Goal: Information Seeking & Learning: Learn about a topic

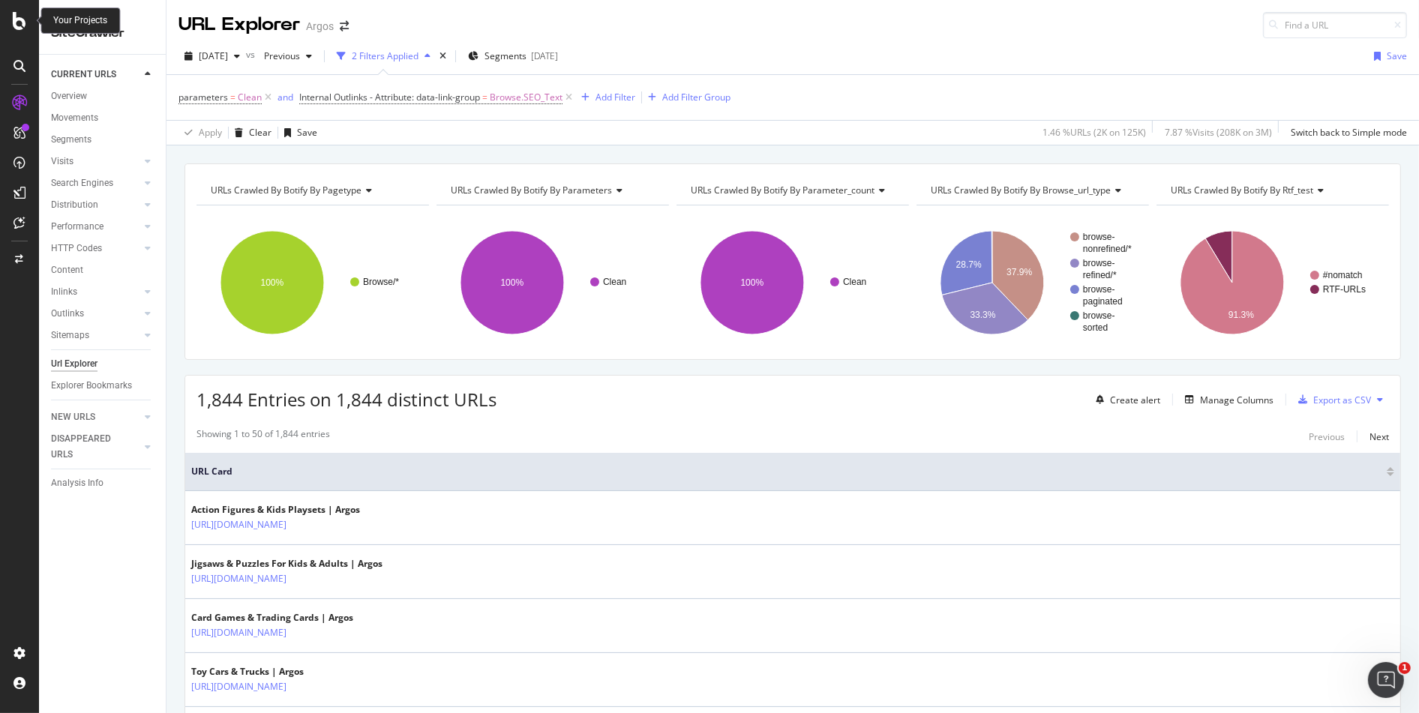
click at [18, 21] on icon at bounding box center [20, 21] width 14 height 18
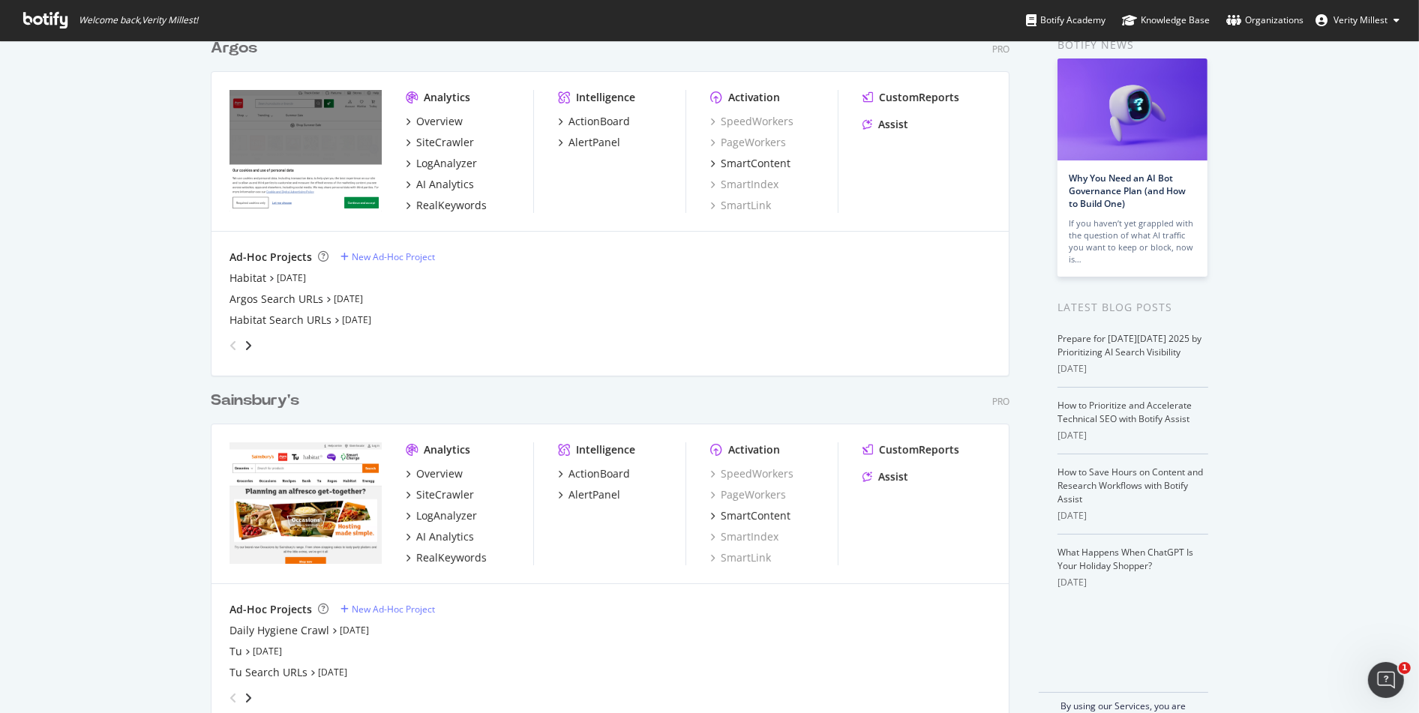
scroll to position [110, 0]
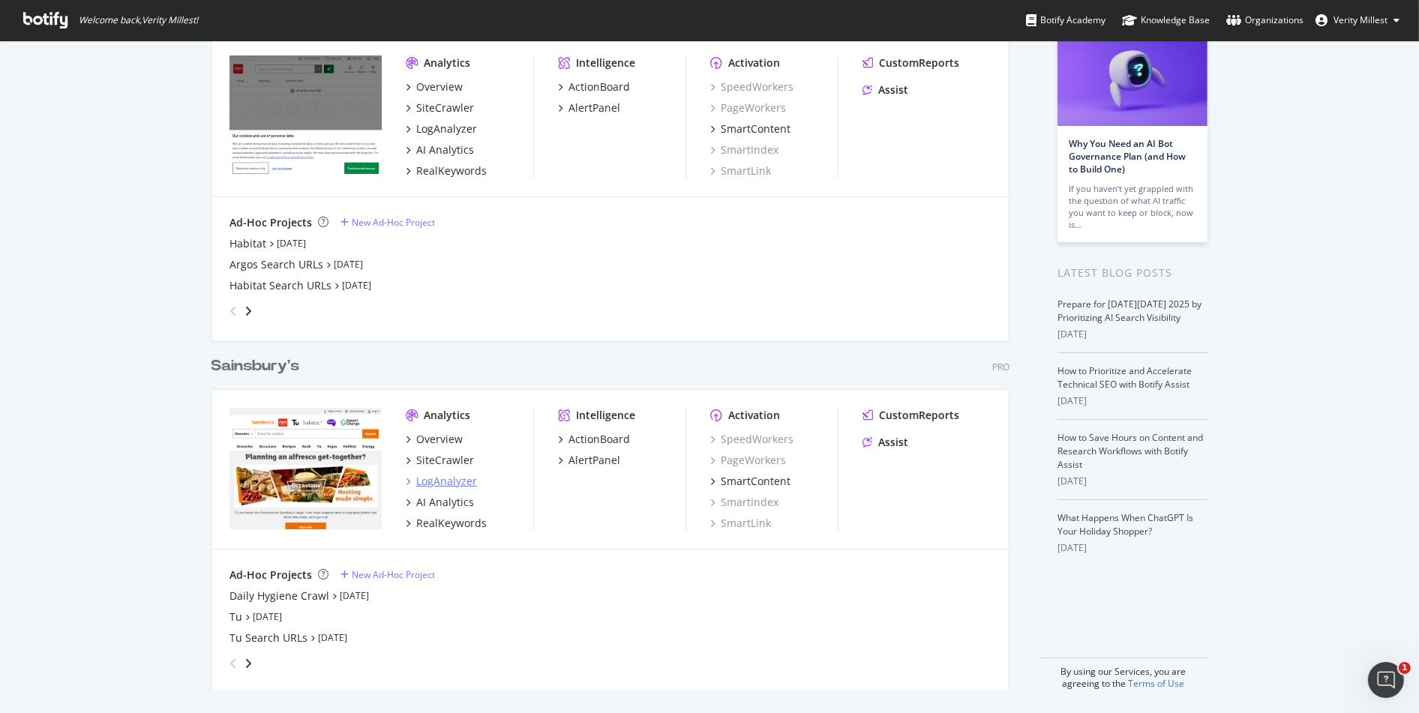
click at [458, 479] on div "LogAnalyzer" at bounding box center [446, 481] width 61 height 15
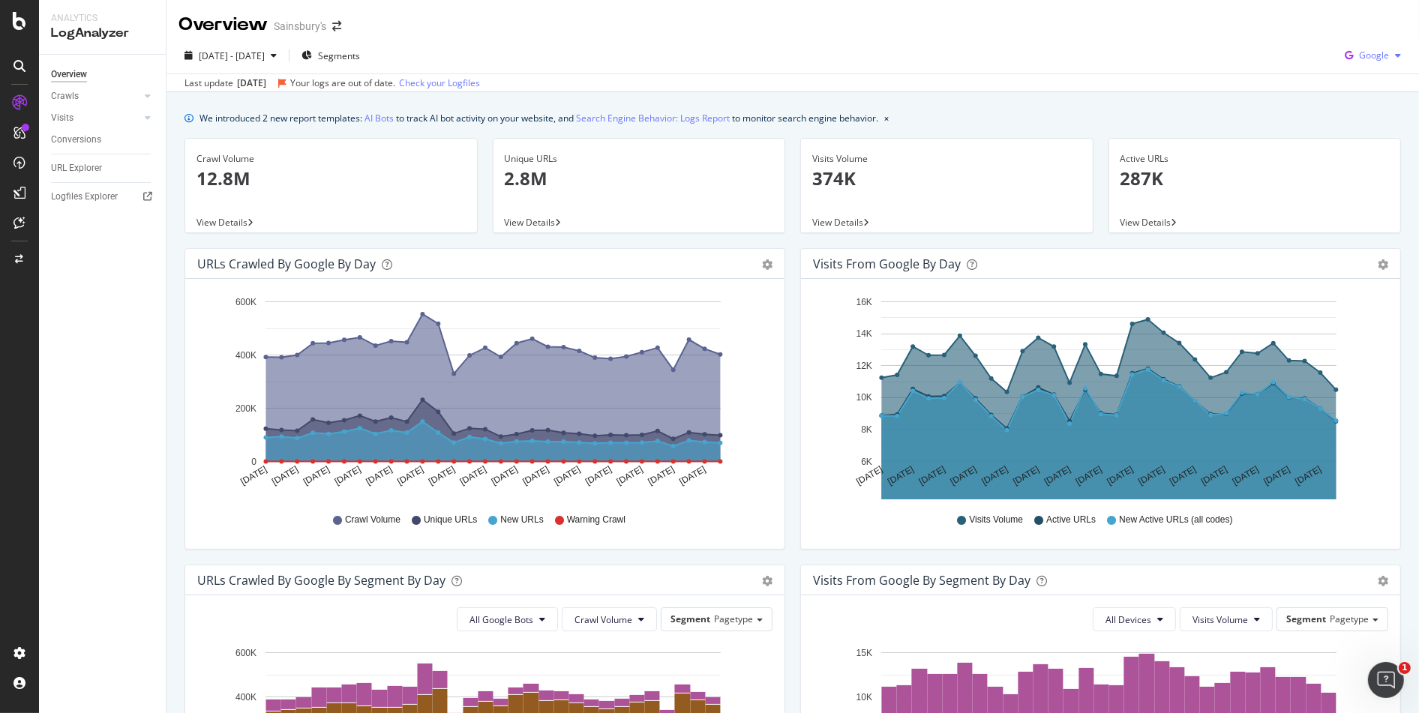
click at [1360, 56] on span "Google" at bounding box center [1374, 55] width 30 height 13
click at [1369, 134] on span "OpenAI" at bounding box center [1373, 141] width 56 height 14
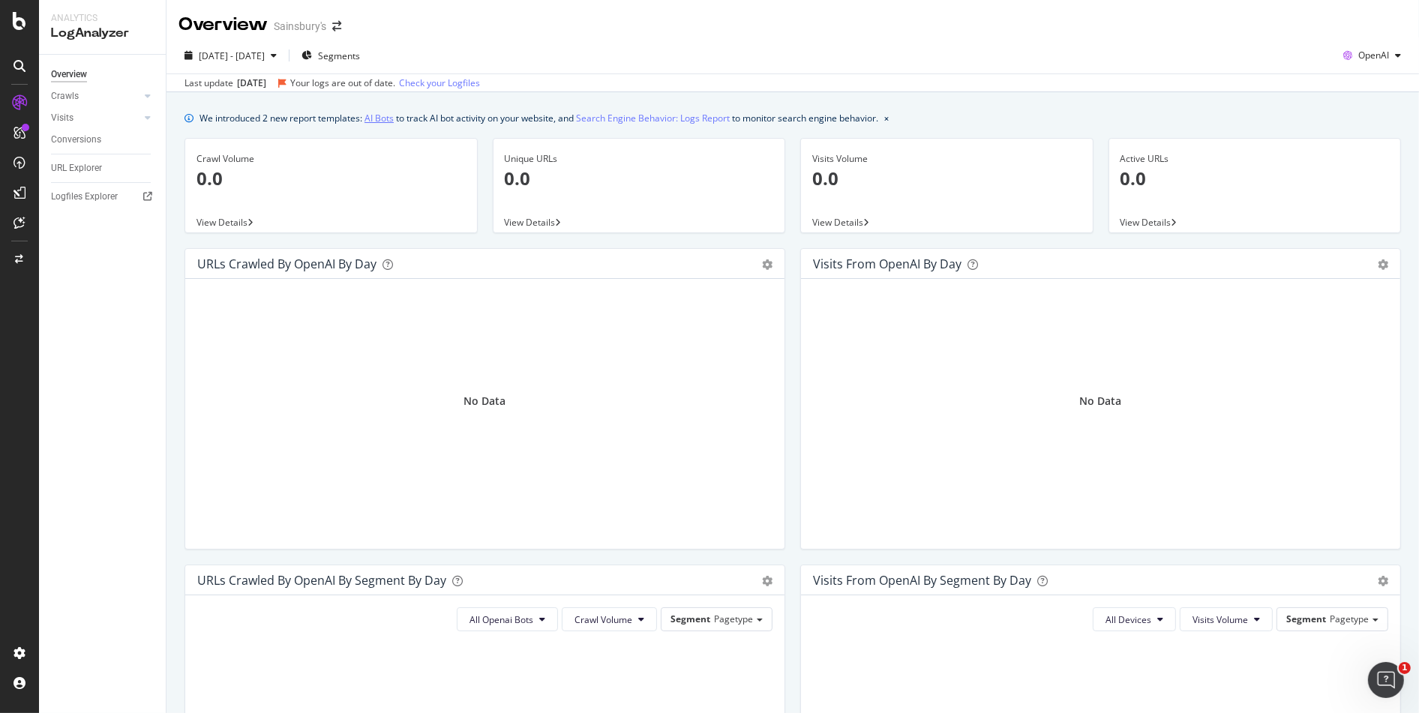
click at [383, 116] on link "AI Bots" at bounding box center [379, 118] width 29 height 16
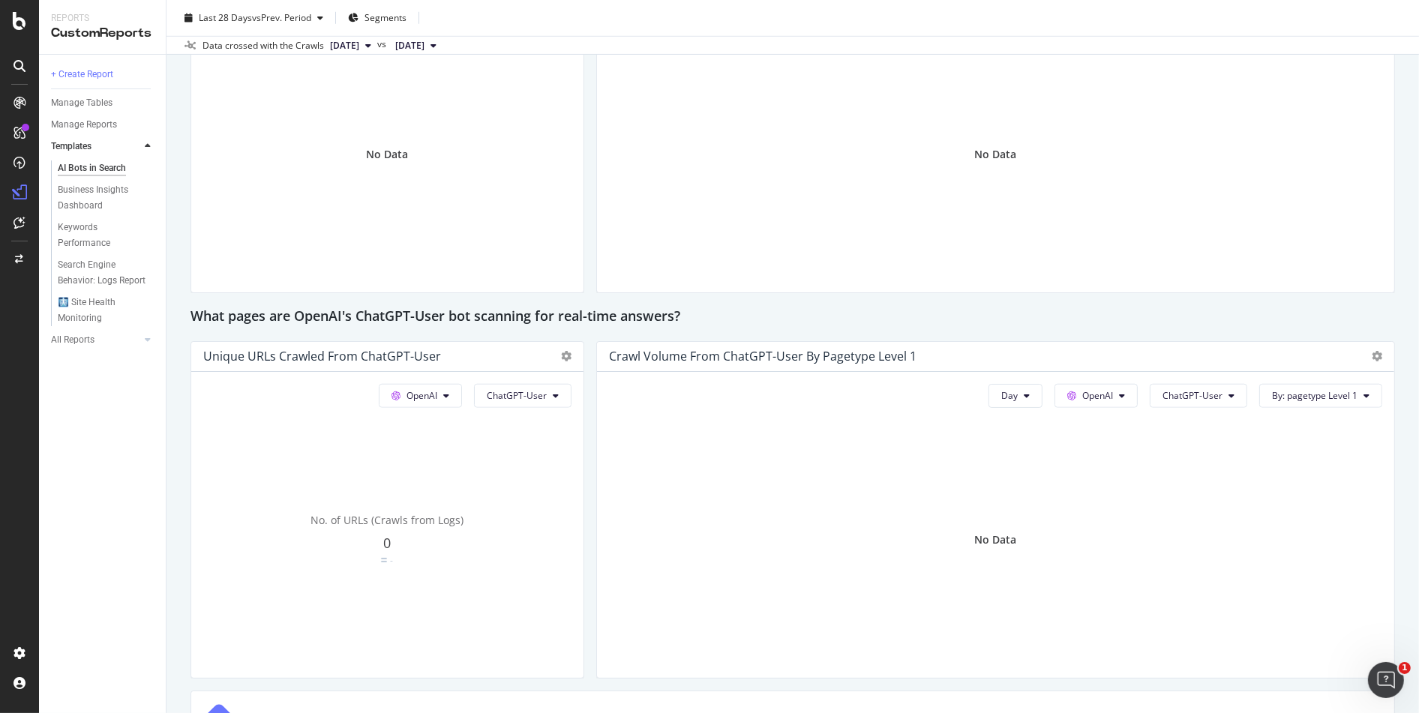
scroll to position [1416, 0]
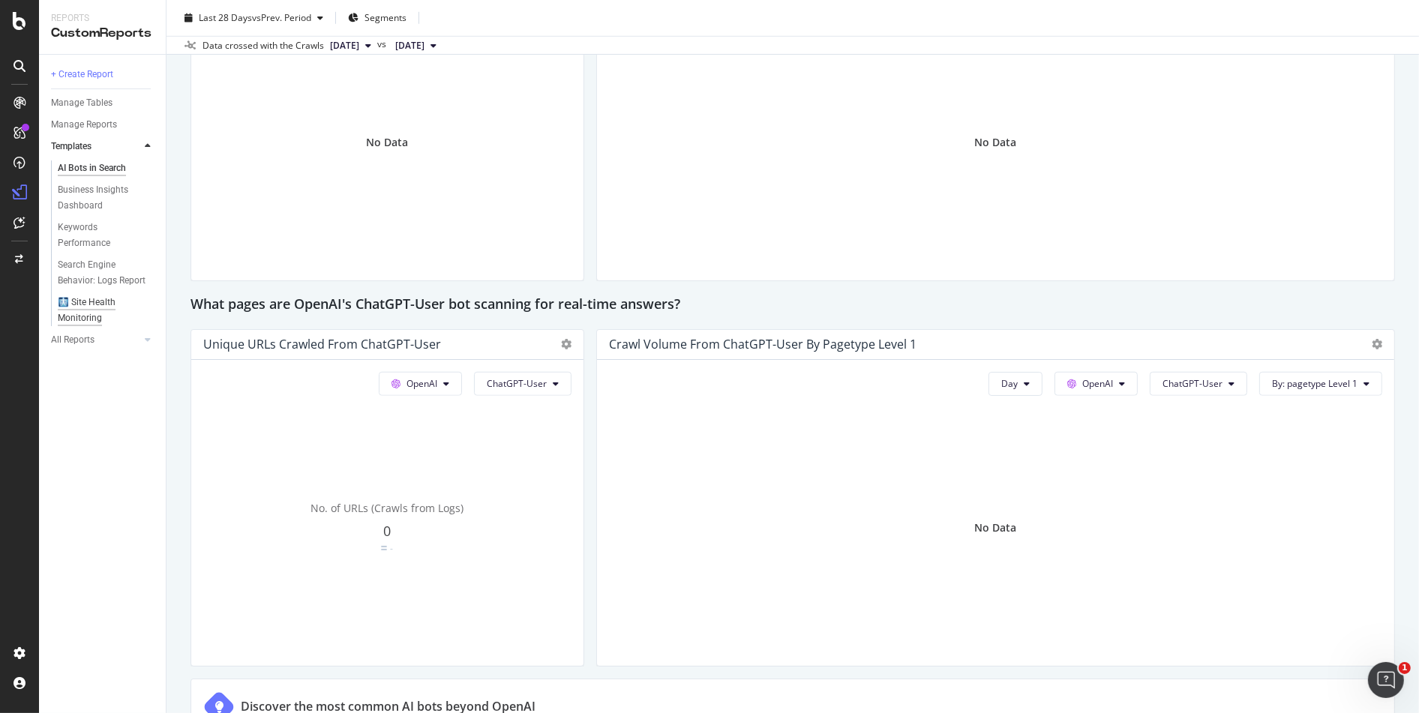
click at [106, 302] on div "🩻 Site Health Monitoring" at bounding box center [101, 311] width 86 height 32
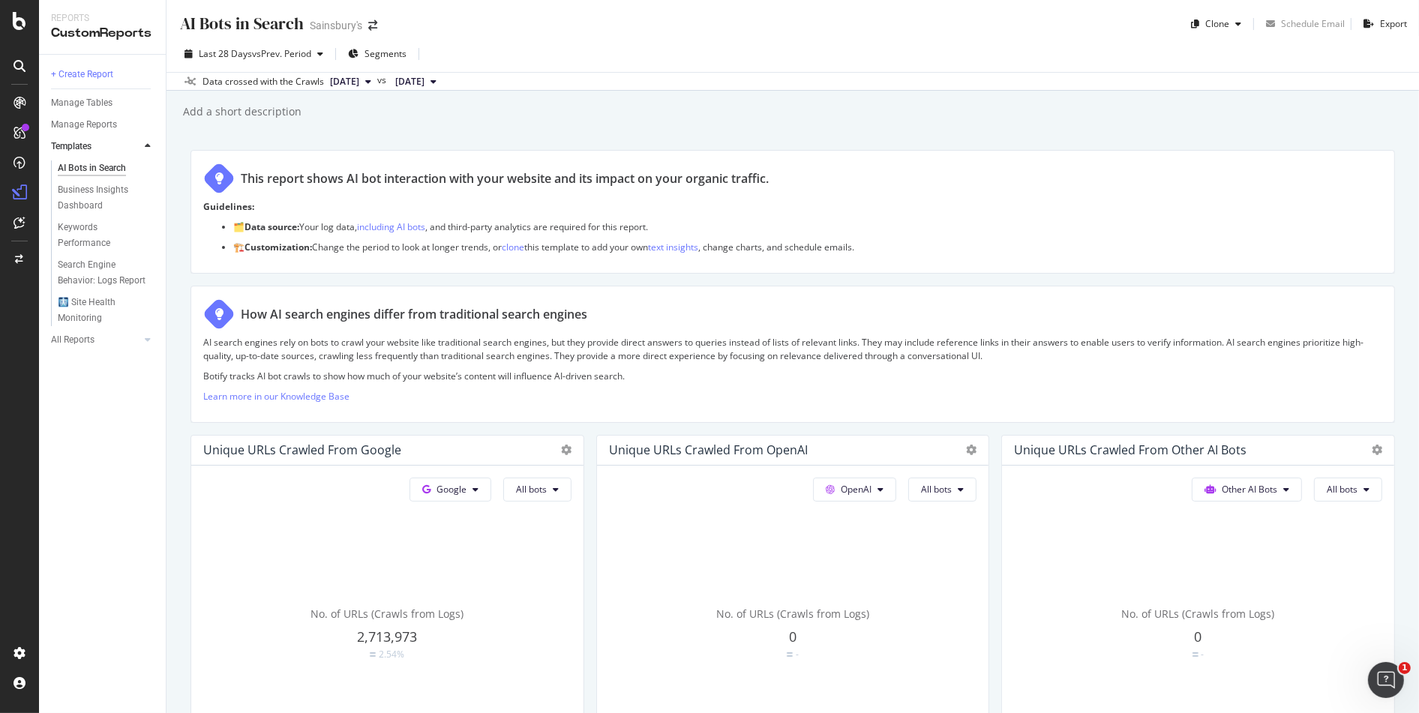
click at [58, 503] on div "+ Create Report Manage Tables Manage Reports Templates AI Bots in Search Busine…" at bounding box center [102, 384] width 127 height 659
click at [265, 55] on span "vs Prev. Period" at bounding box center [281, 53] width 59 height 13
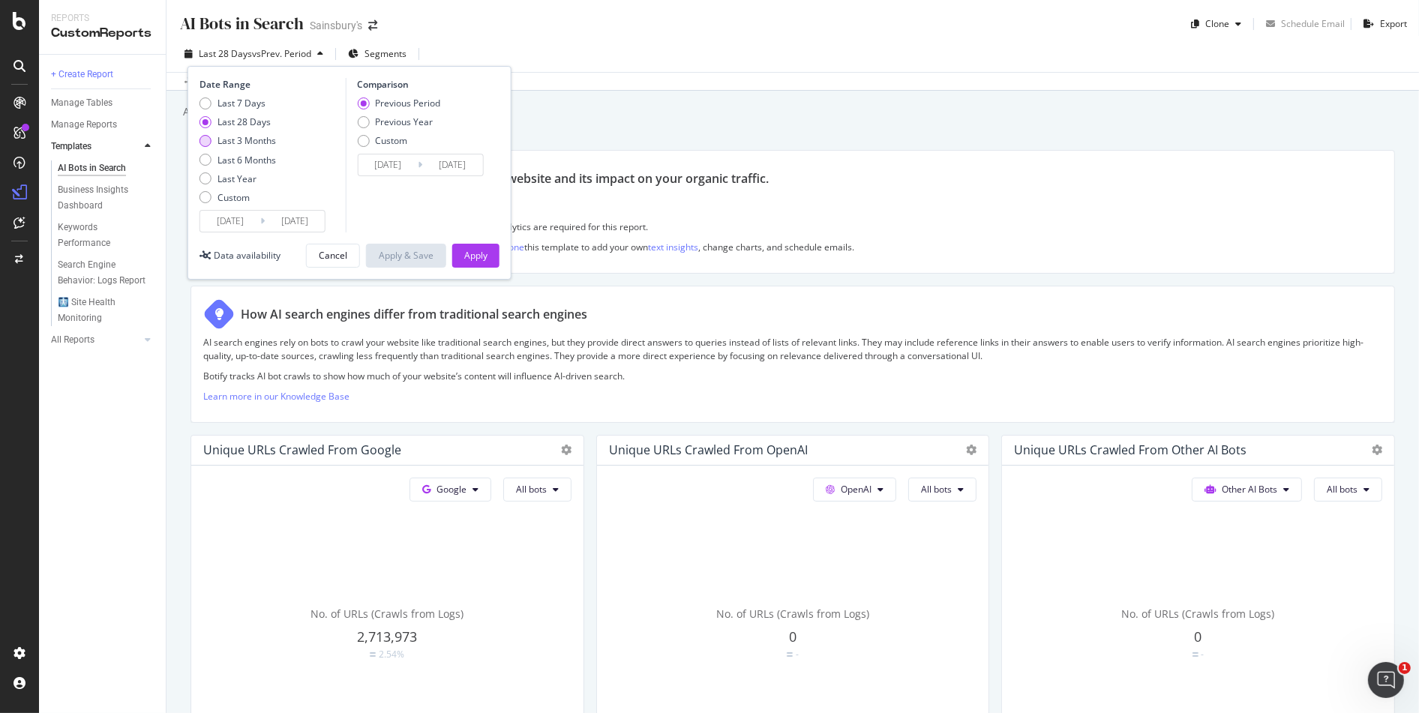
click at [259, 144] on div "Last 3 Months" at bounding box center [247, 140] width 59 height 13
type input "2025/06/01"
type input "2025/03/01"
type input "2025/05/31"
click at [473, 255] on div "Apply" at bounding box center [475, 255] width 23 height 13
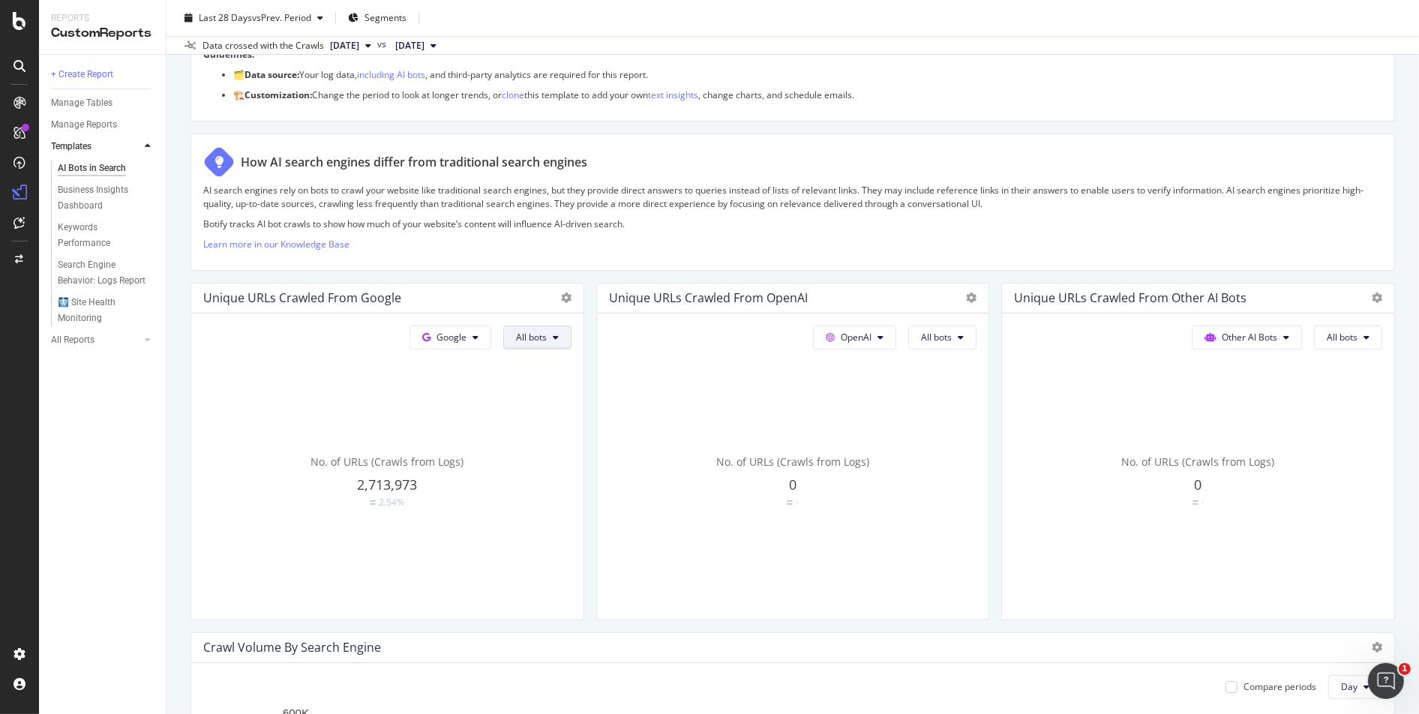
scroll to position [167, 0]
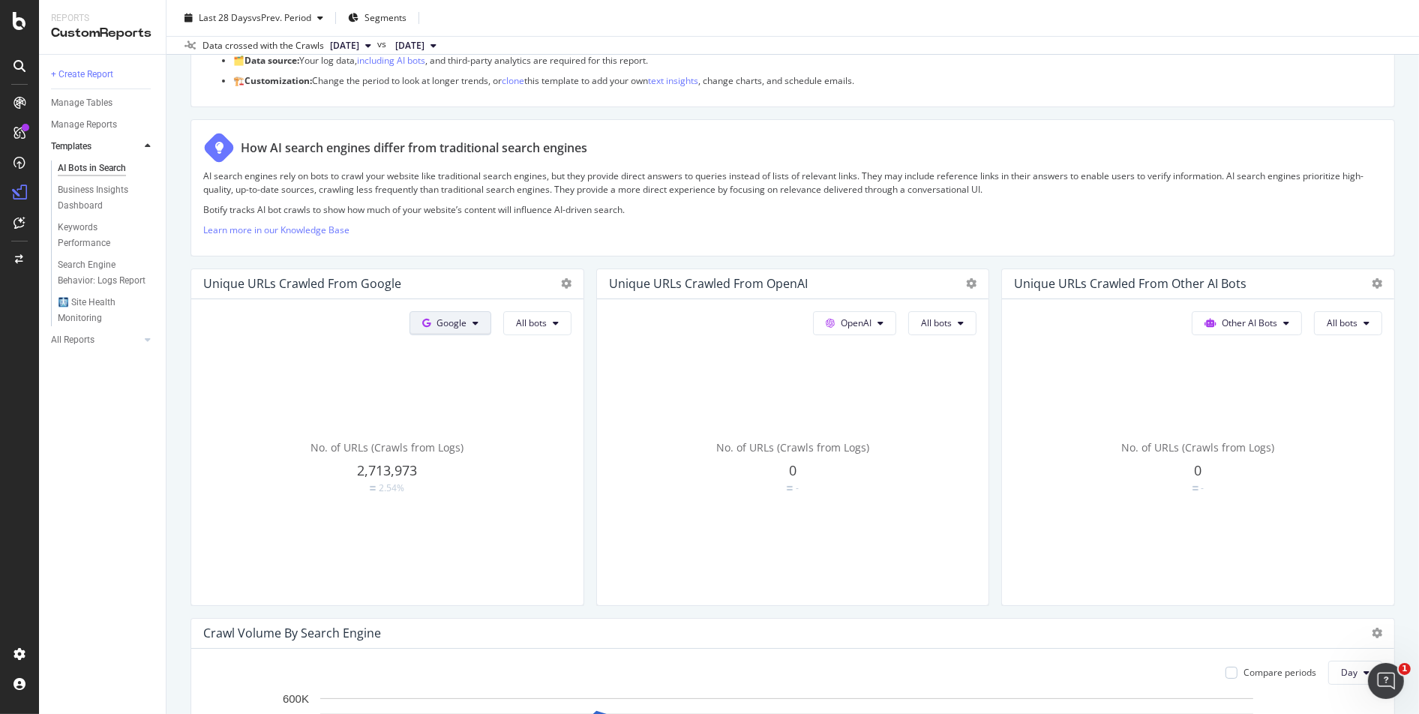
click at [474, 318] on button "Google" at bounding box center [451, 323] width 82 height 24
click at [476, 404] on span "OpenAI" at bounding box center [471, 408] width 56 height 14
click at [473, 332] on button "OpenAI" at bounding box center [449, 323] width 83 height 24
click at [476, 350] on span "Google" at bounding box center [468, 353] width 56 height 14
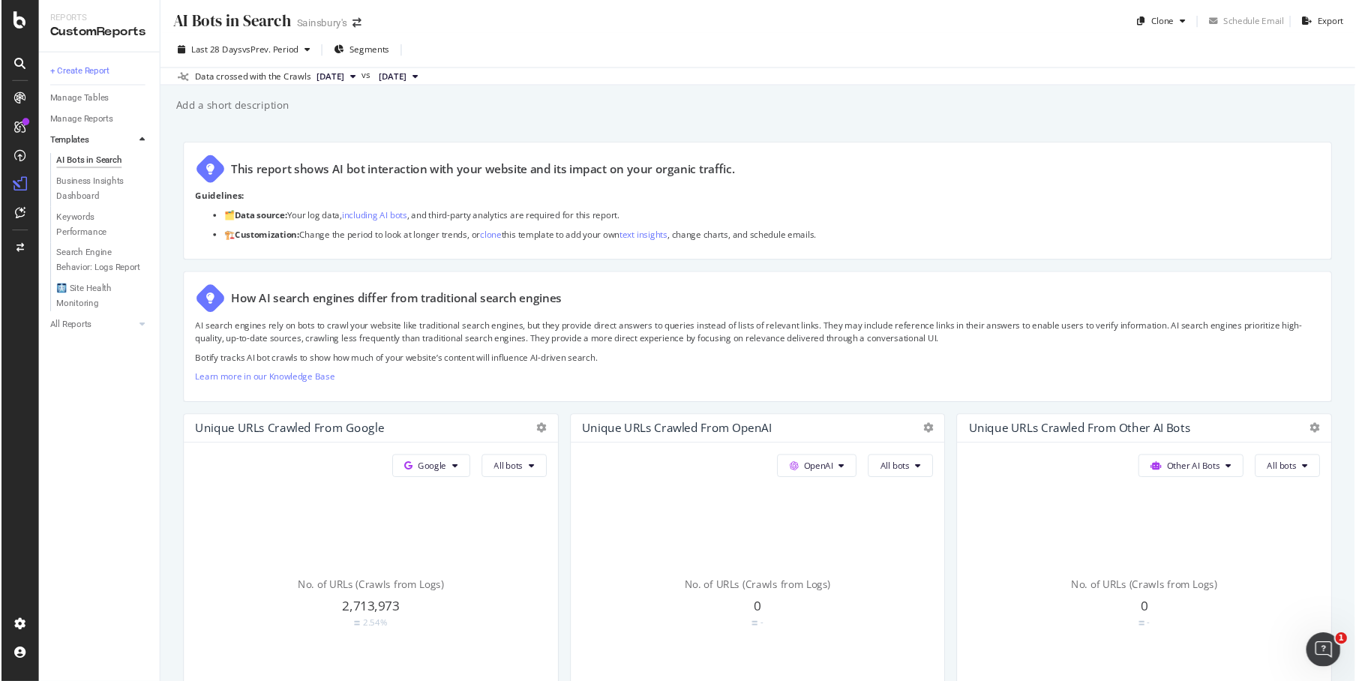
scroll to position [0, 0]
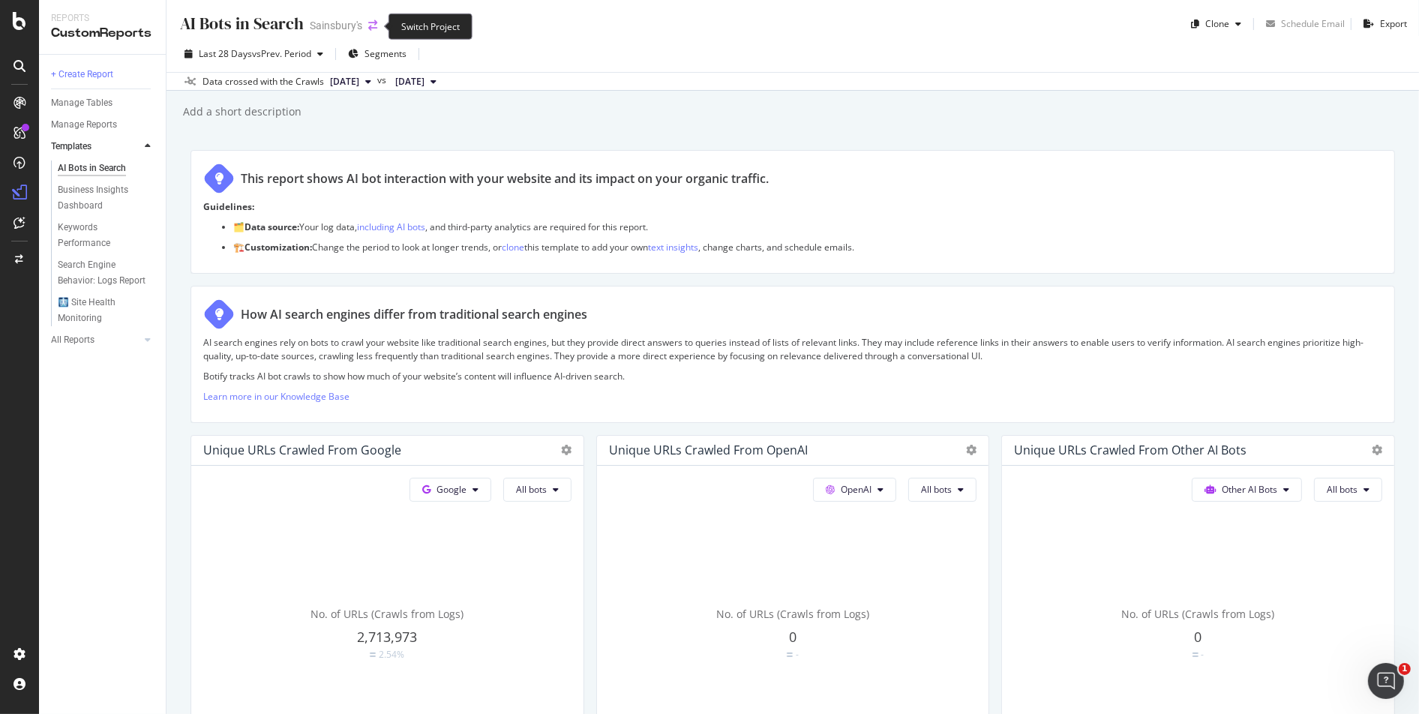
click at [368, 23] on icon "arrow-right-arrow-left" at bounding box center [372, 25] width 9 height 11
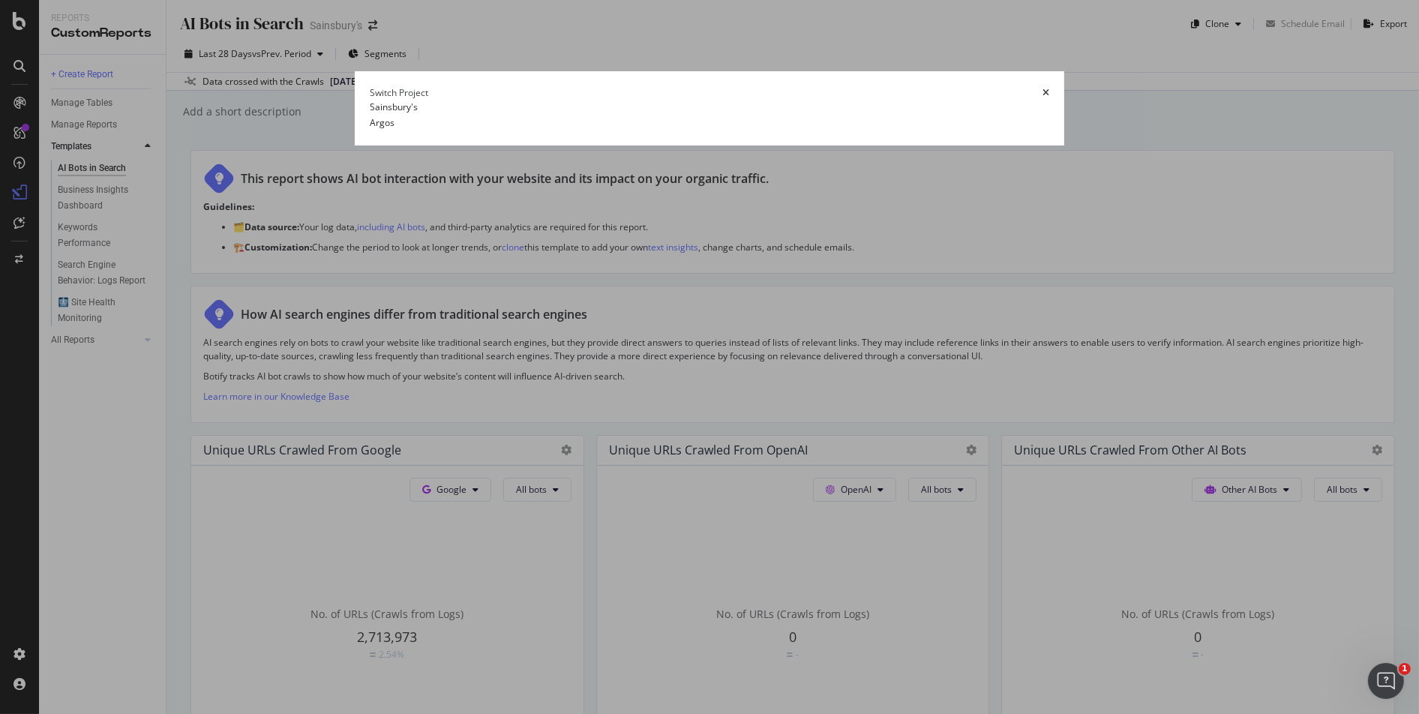
click at [370, 131] on summary "Argos" at bounding box center [710, 123] width 680 height 16
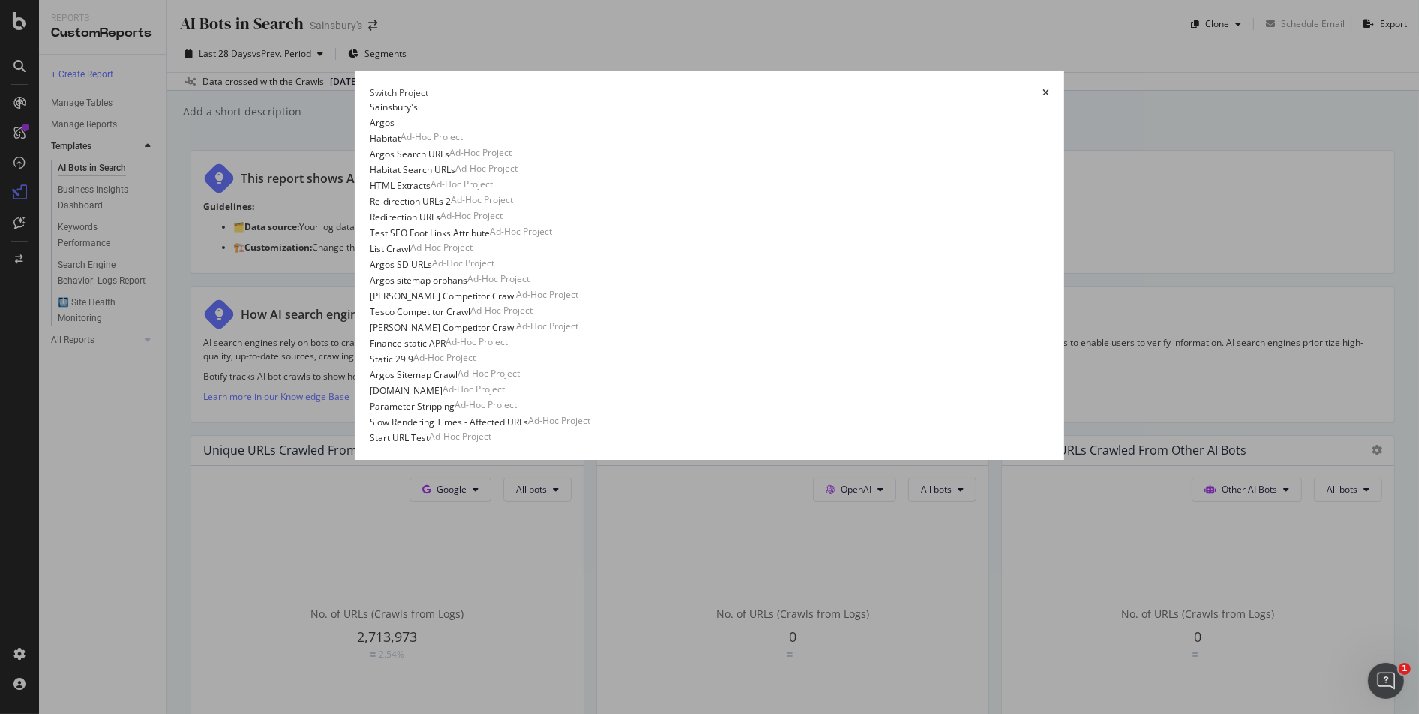
click at [370, 131] on link "Argos" at bounding box center [382, 123] width 25 height 16
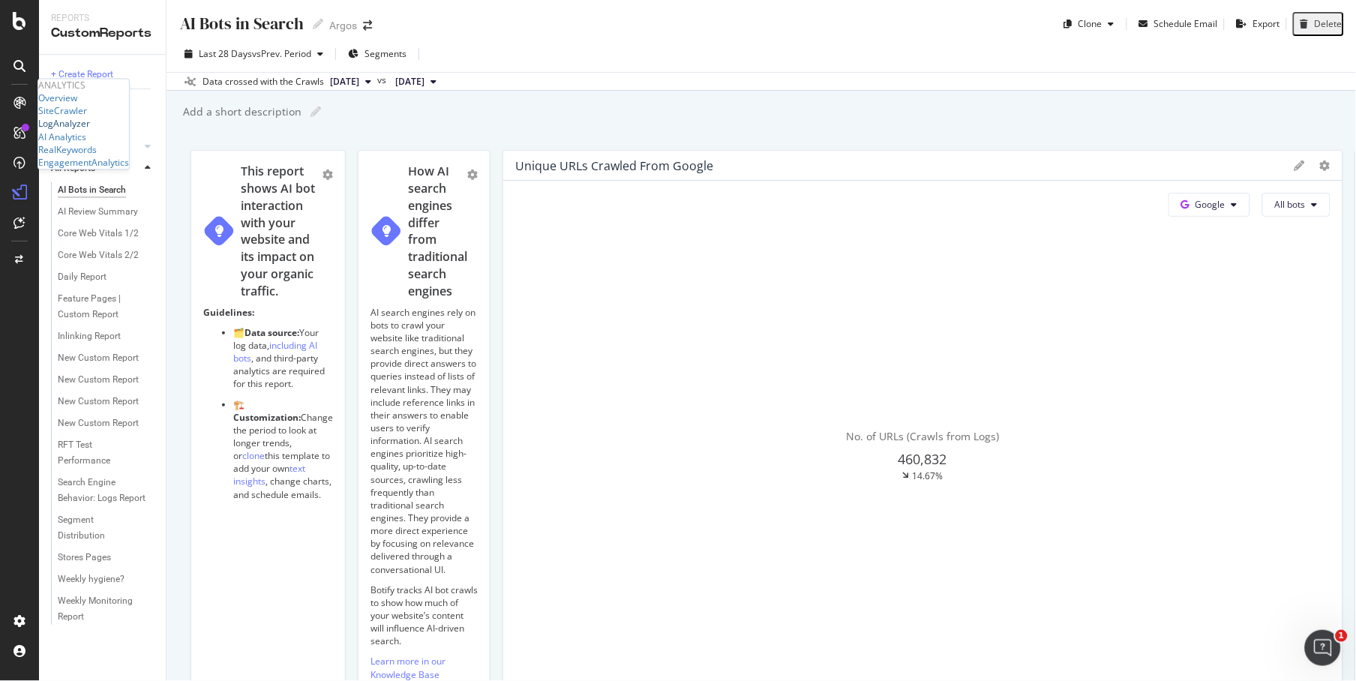
click at [84, 131] on div "LogAnalyzer" at bounding box center [64, 124] width 52 height 13
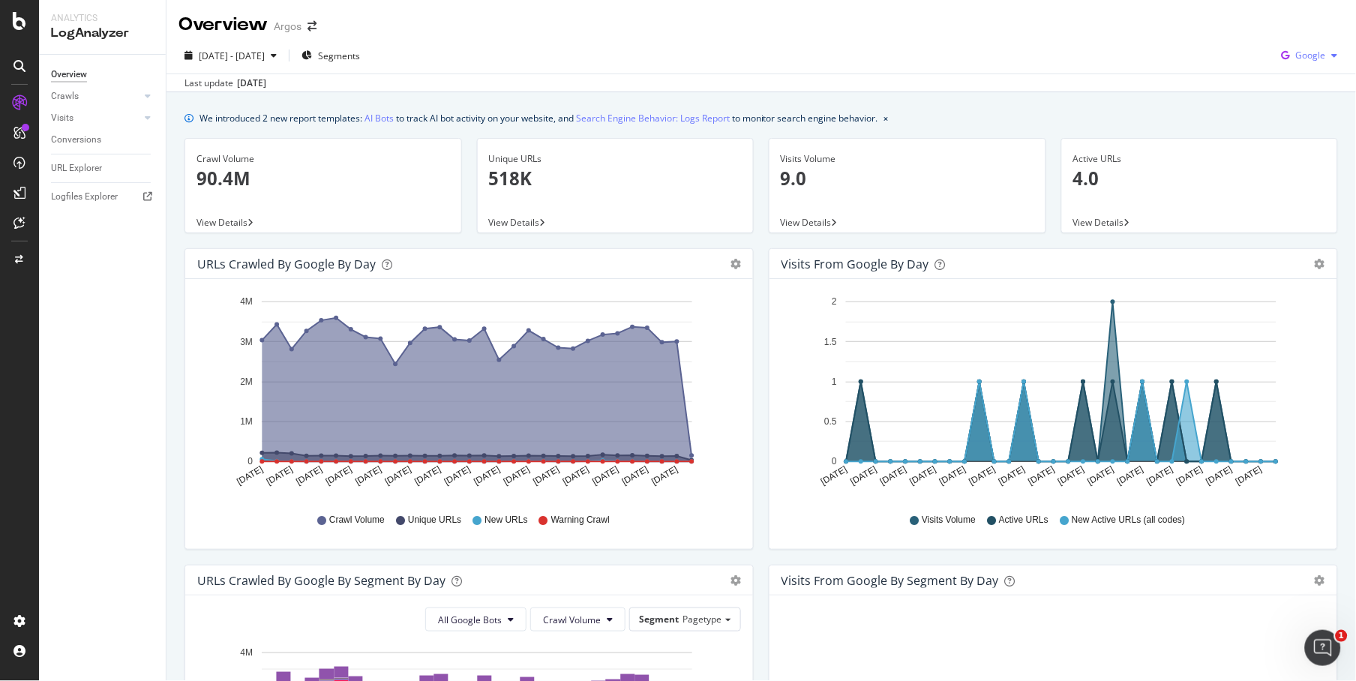
click at [1326, 54] on div "button" at bounding box center [1335, 55] width 18 height 9
click at [1316, 138] on span "OpenAI" at bounding box center [1311, 141] width 56 height 14
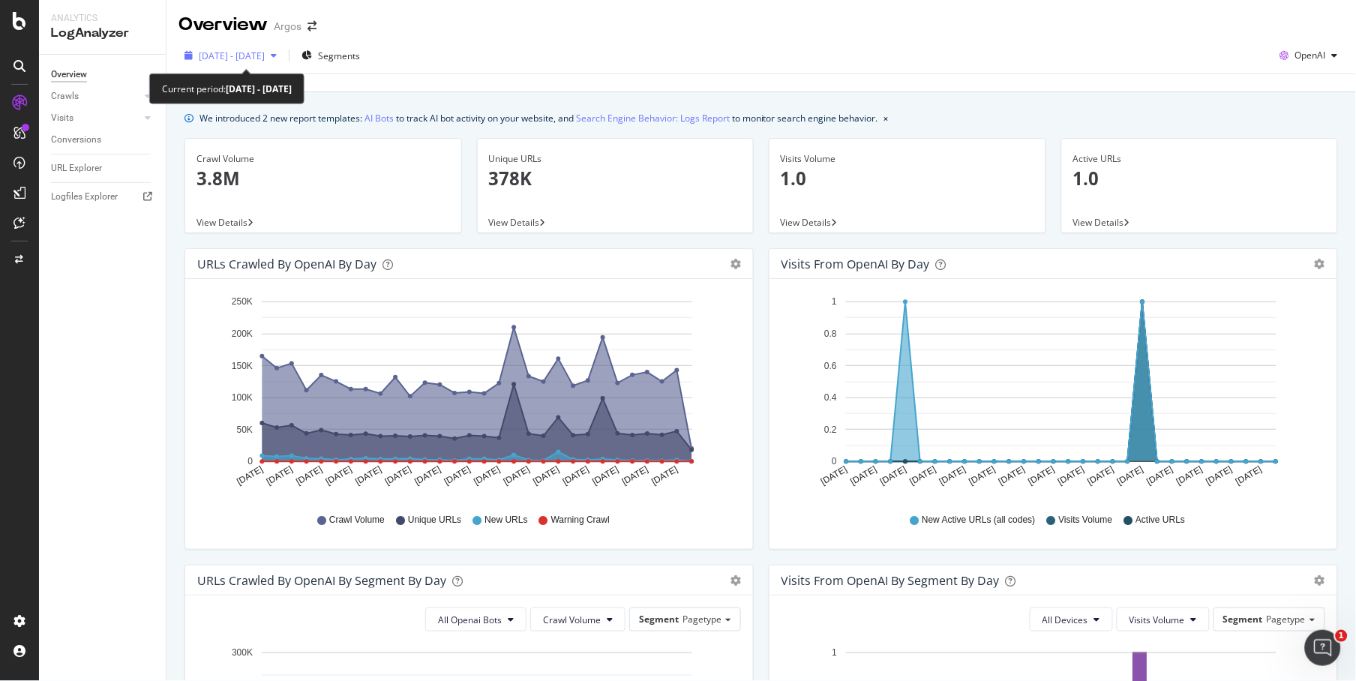
click at [265, 56] on span "2025 Sep. 9th - Oct. 8th" at bounding box center [232, 56] width 66 height 13
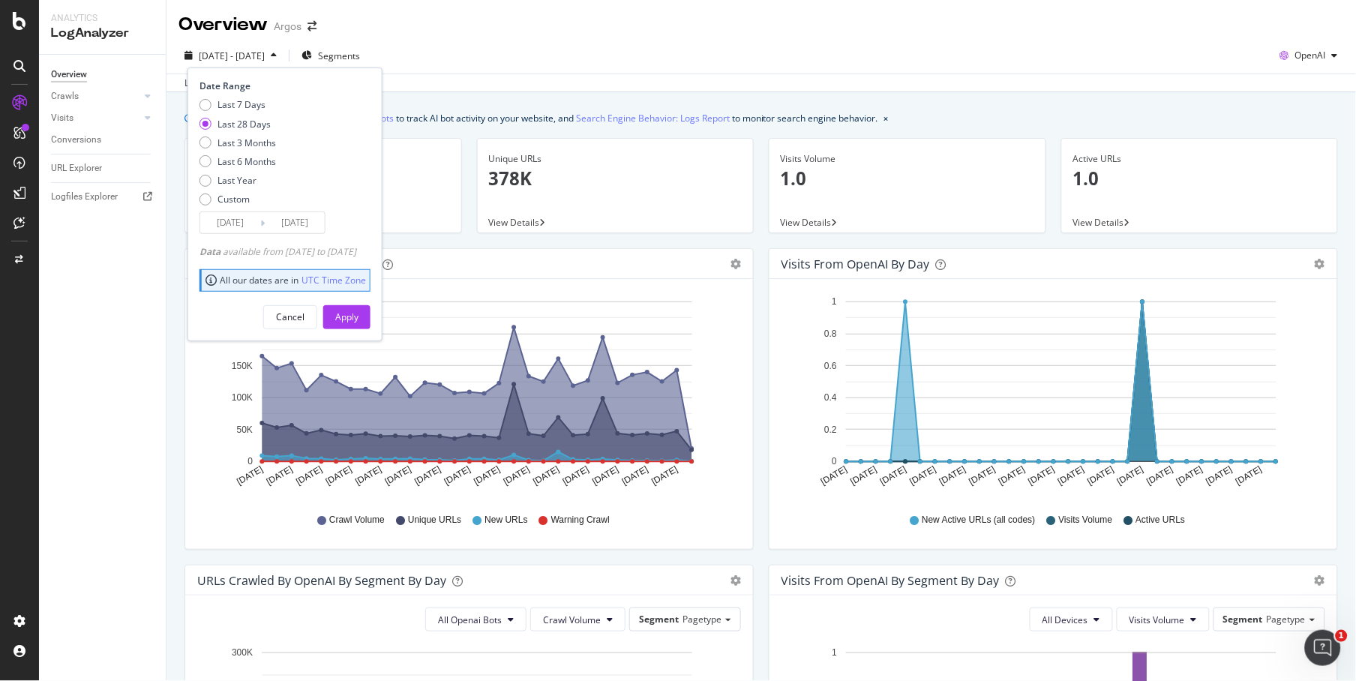
click at [458, 77] on div "Last update Oct. 08, 2025" at bounding box center [762, 83] width 1190 height 18
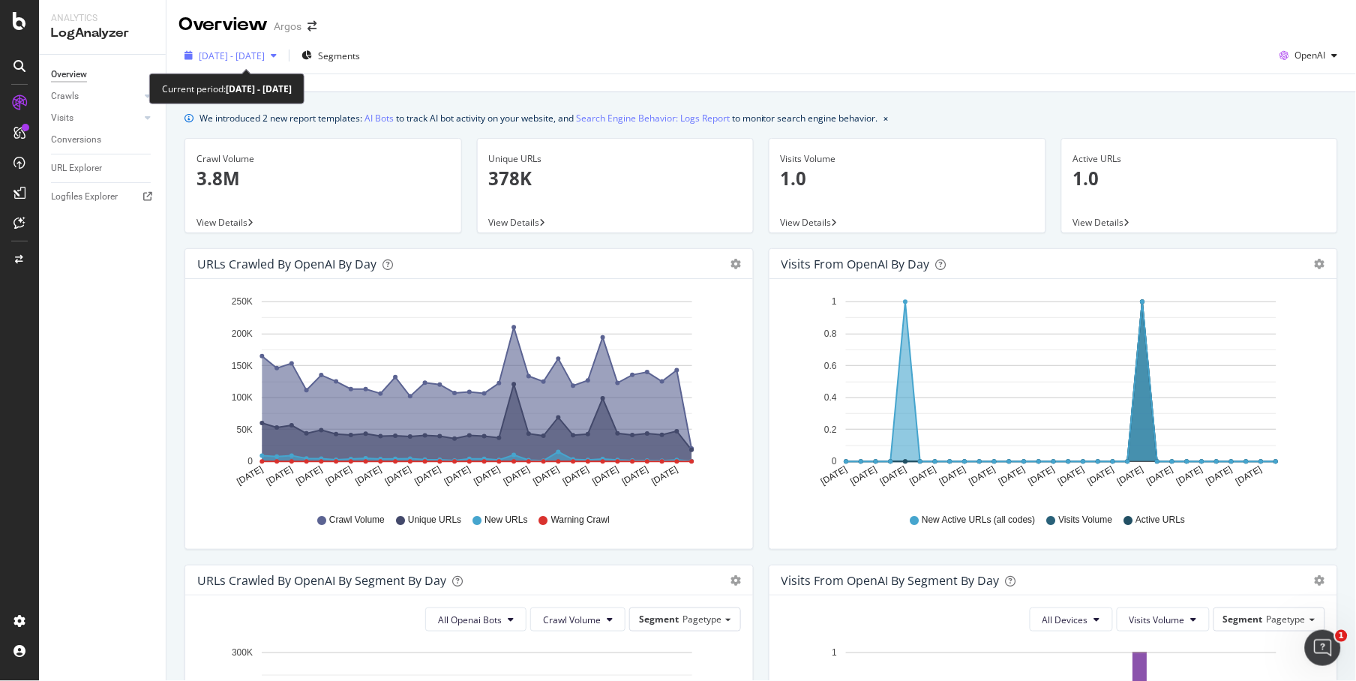
click at [265, 54] on span "2025 Sep. 9th - Oct. 8th" at bounding box center [232, 56] width 66 height 13
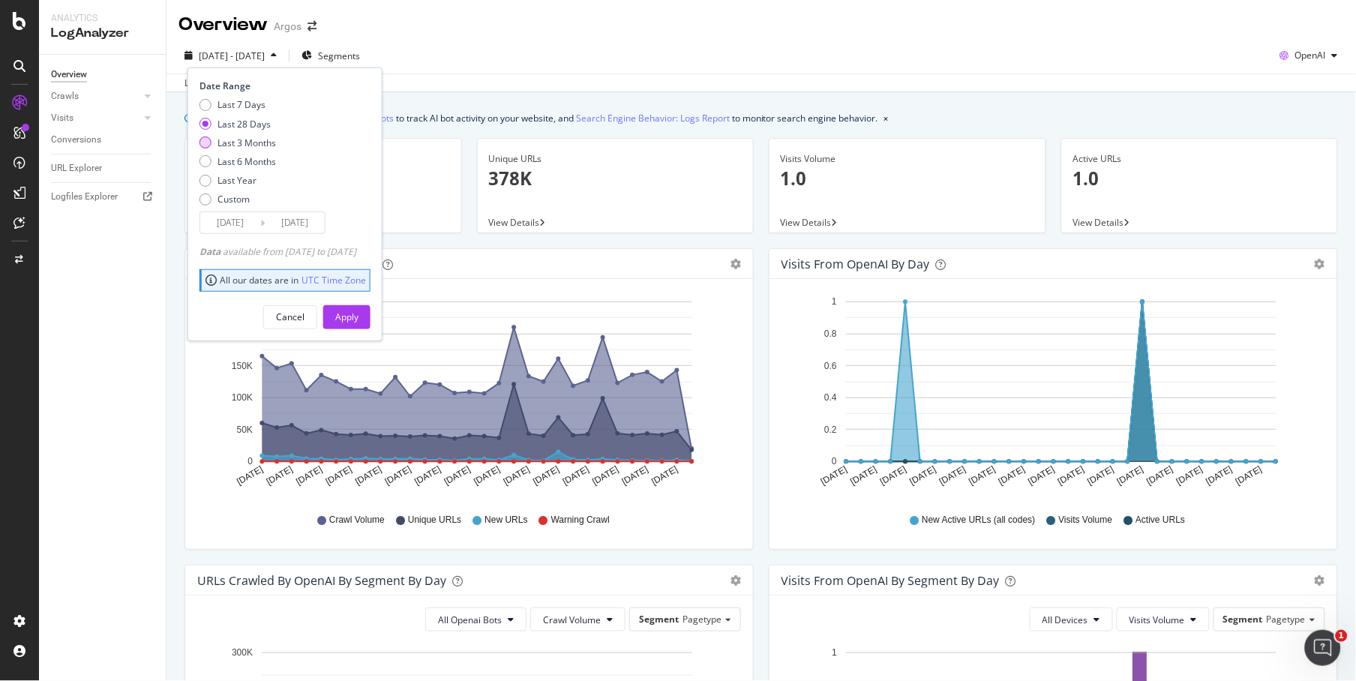
click at [268, 145] on div "Last 3 Months" at bounding box center [247, 143] width 59 height 13
type input "2025/07/09"
click at [359, 320] on div "Apply" at bounding box center [346, 317] width 23 height 13
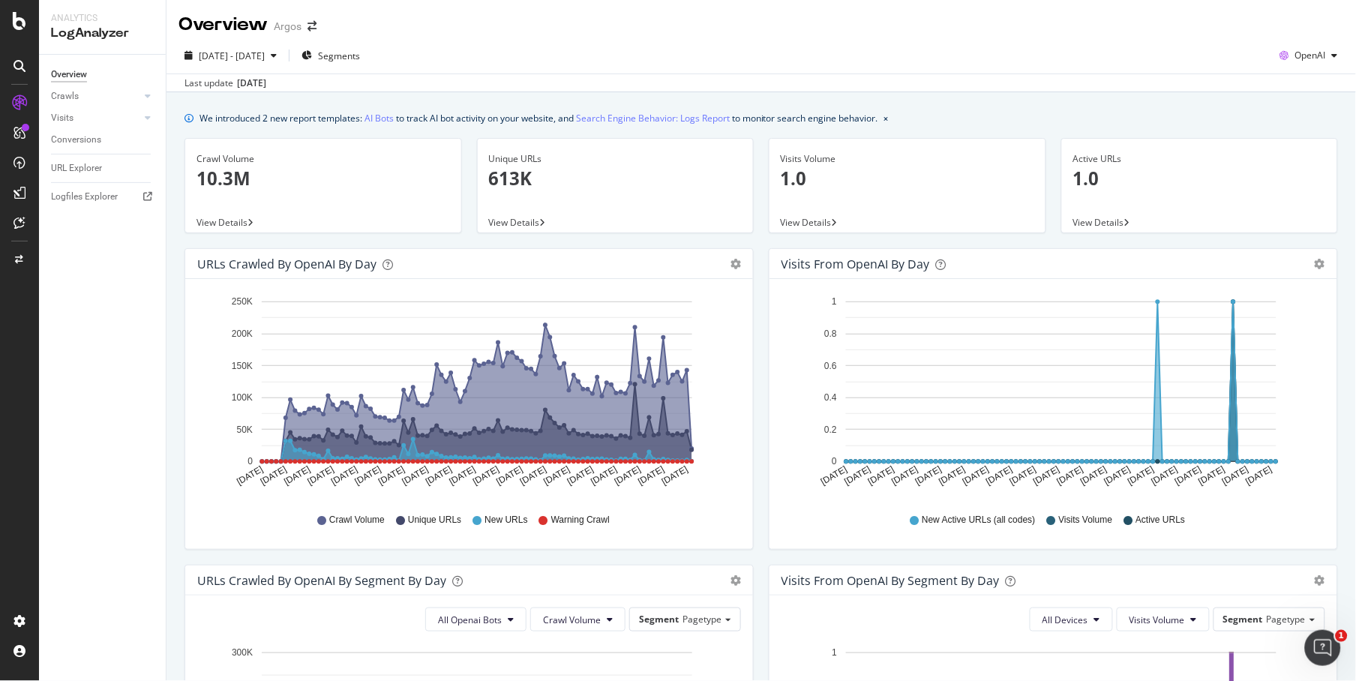
drag, startPoint x: 103, startPoint y: 320, endPoint x: 151, endPoint y: 304, distance: 50.5
click at [103, 319] on div "Overview Crawls Daily Distribution Segments Distribution HTTP Codes Resources V…" at bounding box center [102, 368] width 127 height 626
click at [1322, 48] on div "OpenAI" at bounding box center [1310, 55] width 70 height 23
